Goal: Book appointment/travel/reservation

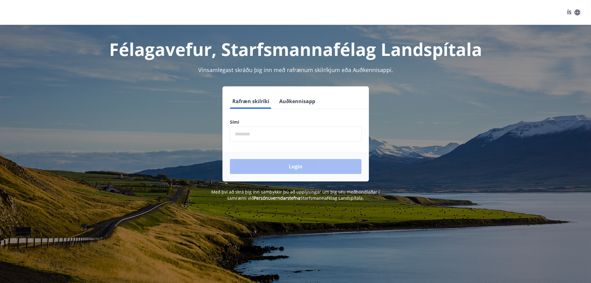
click at [260, 136] on input "phone" at bounding box center [296, 133] width 132 height 15
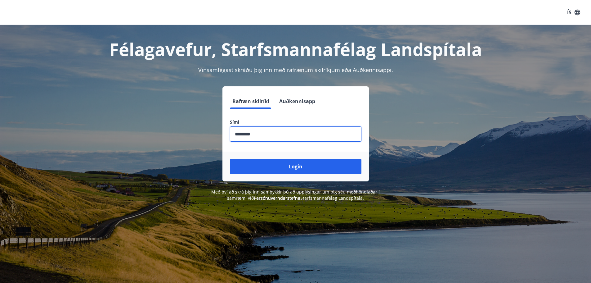
type input "********"
click at [230, 159] on button "Login" at bounding box center [296, 166] width 132 height 15
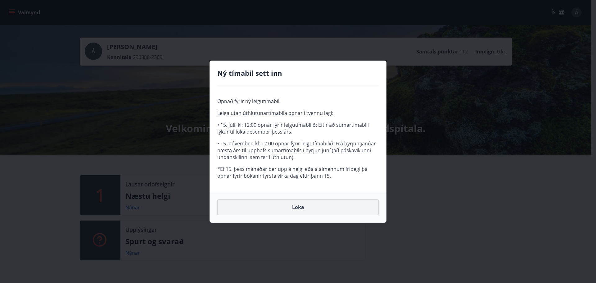
click at [299, 205] on button "Loka" at bounding box center [297, 207] width 161 height 16
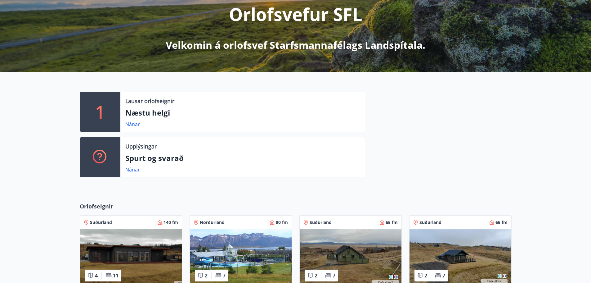
scroll to position [62, 0]
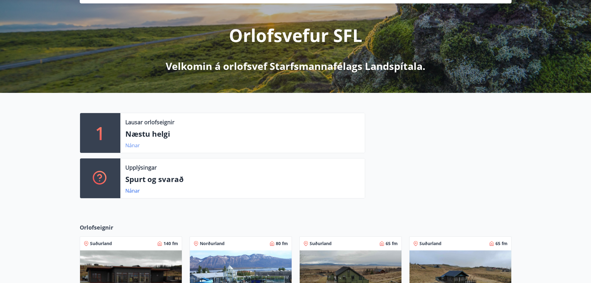
click at [135, 147] on link "Nánar" at bounding box center [132, 145] width 15 height 7
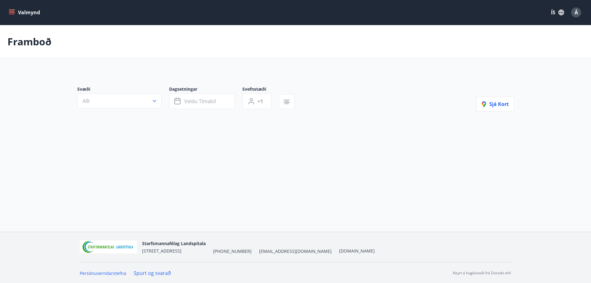
type input "*"
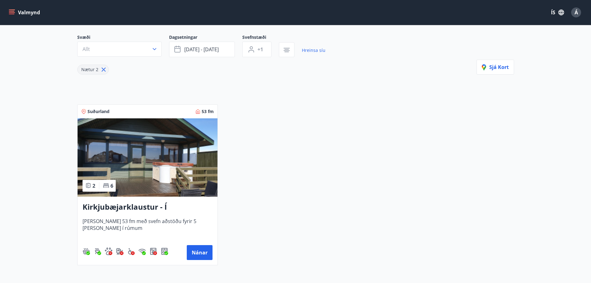
scroll to position [62, 0]
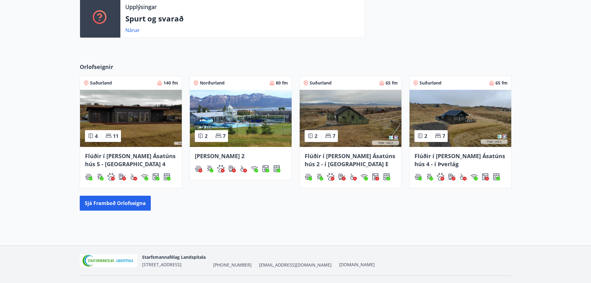
scroll to position [237, 0]
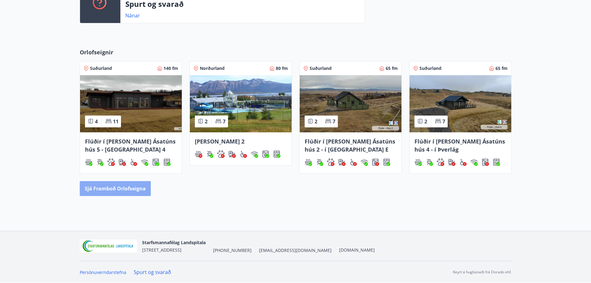
click at [99, 191] on button "Sjá framboð orlofseigna" at bounding box center [115, 188] width 71 height 15
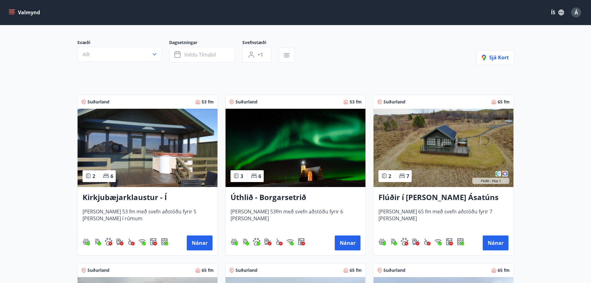
scroll to position [62, 0]
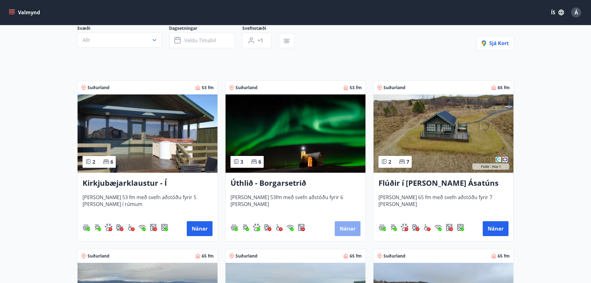
drag, startPoint x: 344, startPoint y: 227, endPoint x: 341, endPoint y: 229, distance: 4.2
click at [341, 229] on button "Nánar" at bounding box center [348, 228] width 26 height 15
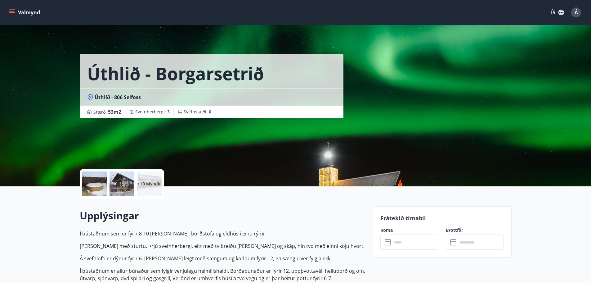
click at [411, 239] on input "text" at bounding box center [415, 241] width 46 height 15
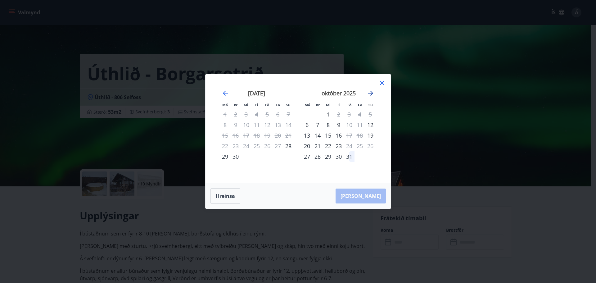
click at [371, 91] on icon "Move forward to switch to the next month." at bounding box center [370, 92] width 7 height 7
drag, startPoint x: 266, startPoint y: 159, endPoint x: 289, endPoint y: 151, distance: 24.9
click at [266, 159] on div "31" at bounding box center [267, 156] width 11 height 11
click at [372, 113] on div "2" at bounding box center [370, 114] width 11 height 11
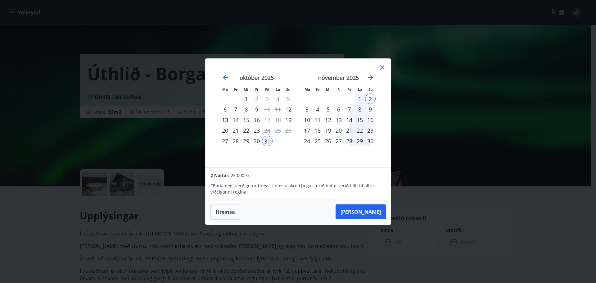
click at [383, 65] on icon at bounding box center [381, 67] width 7 height 7
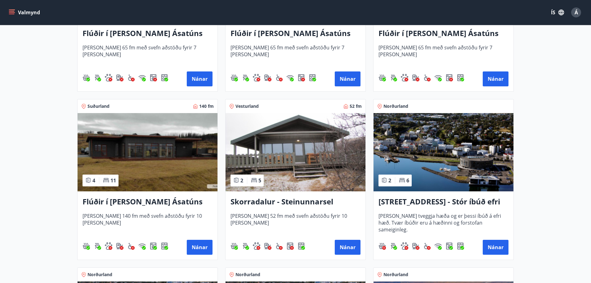
scroll to position [403, 0]
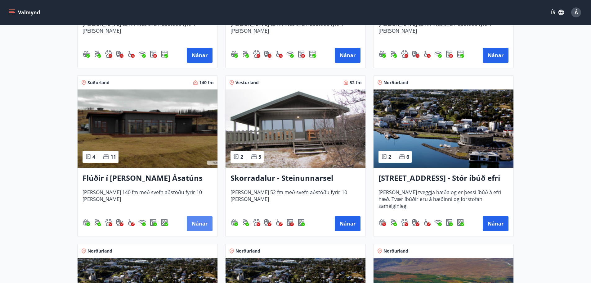
click at [194, 222] on button "Nánar" at bounding box center [200, 223] width 26 height 15
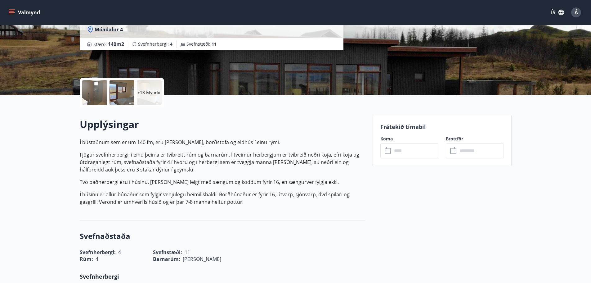
scroll to position [93, 0]
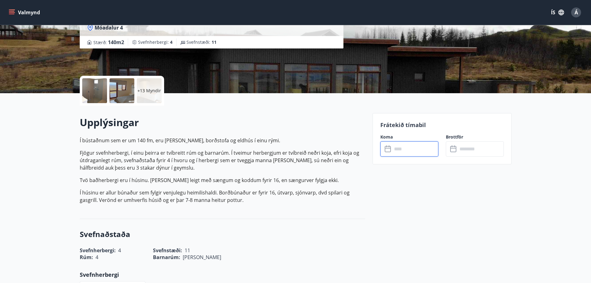
click at [411, 147] on input "text" at bounding box center [415, 148] width 46 height 15
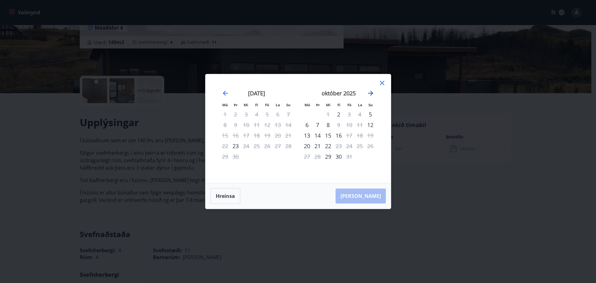
click at [370, 92] on icon "Move forward to switch to the next month." at bounding box center [370, 92] width 7 height 7
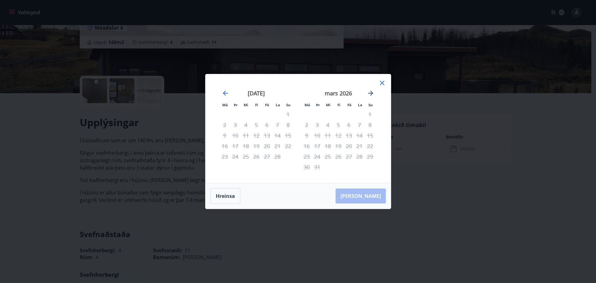
click at [370, 92] on icon "Move forward to switch to the next month." at bounding box center [370, 92] width 7 height 7
click at [383, 82] on icon at bounding box center [381, 82] width 7 height 7
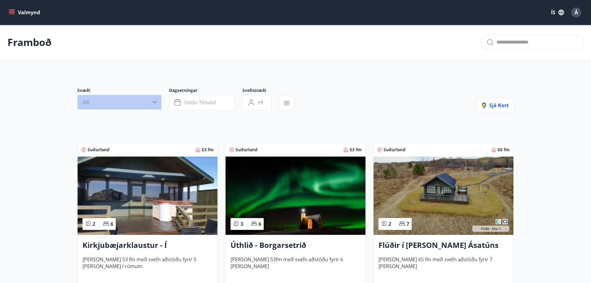
click at [151, 105] on button "Allt" at bounding box center [119, 102] width 84 height 15
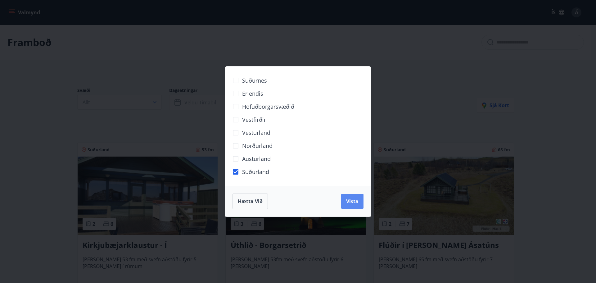
click at [345, 203] on button "Vista" at bounding box center [352, 201] width 22 height 15
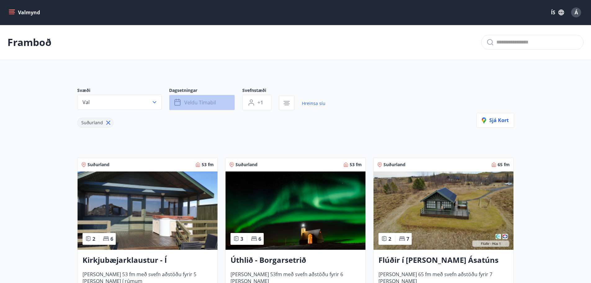
click at [200, 102] on span "Veldu tímabil" at bounding box center [200, 102] width 32 height 7
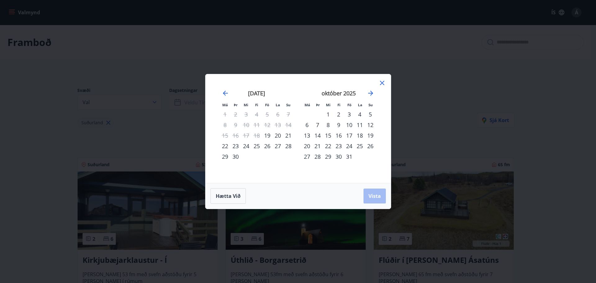
click at [380, 82] on icon at bounding box center [381, 82] width 7 height 7
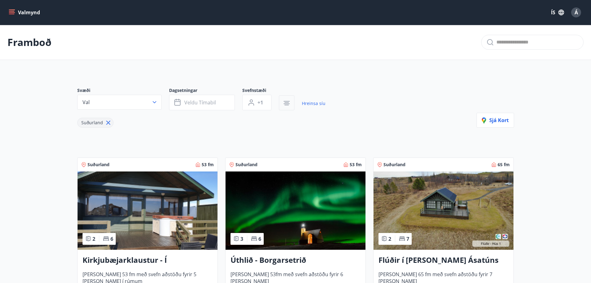
click at [286, 103] on icon "button" at bounding box center [286, 102] width 4 height 1
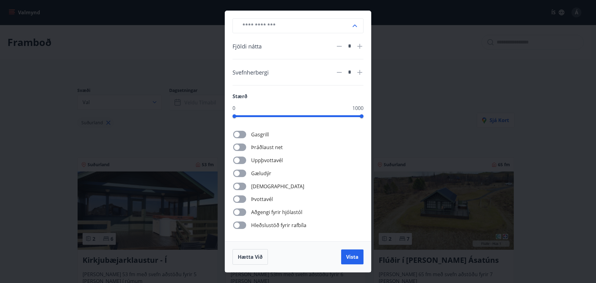
click at [424, 114] on div "​ Fjöldi nátta * Svefnherbergi * Stærð 0 1000 Gasgrill Þráðlaust net Uppþvottav…" at bounding box center [298, 141] width 596 height 283
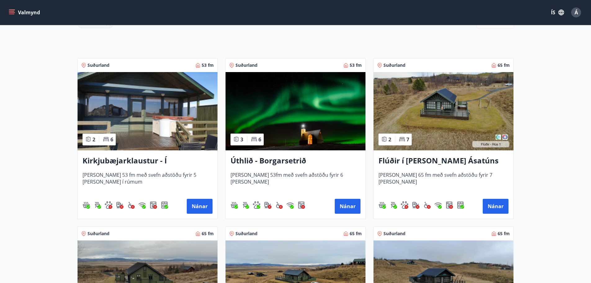
scroll to position [62, 0]
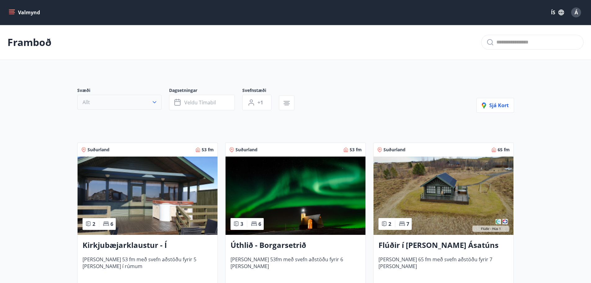
click at [155, 102] on icon "button" at bounding box center [155, 102] width 4 height 2
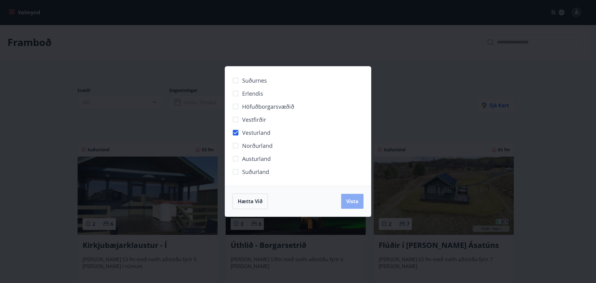
click at [355, 198] on span "Vista" at bounding box center [352, 201] width 12 height 7
